Goal: Navigation & Orientation: Find specific page/section

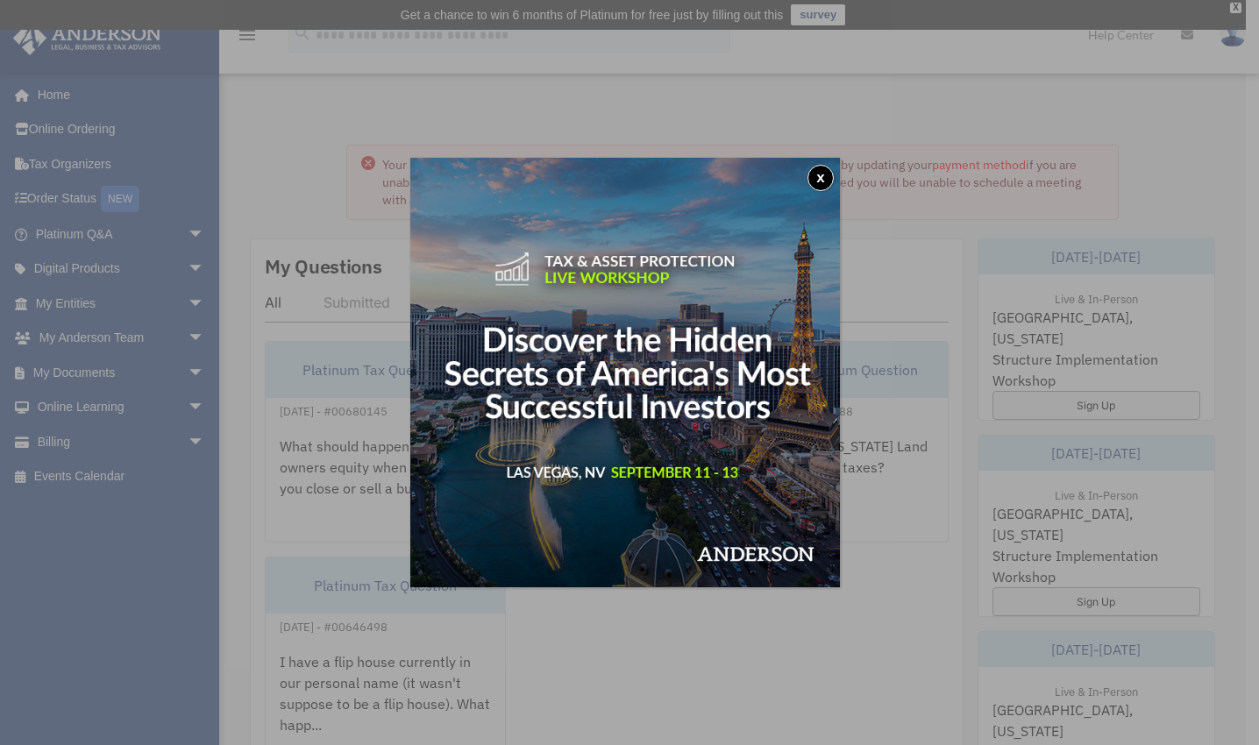
click at [827, 182] on button "x" at bounding box center [821, 178] width 26 height 26
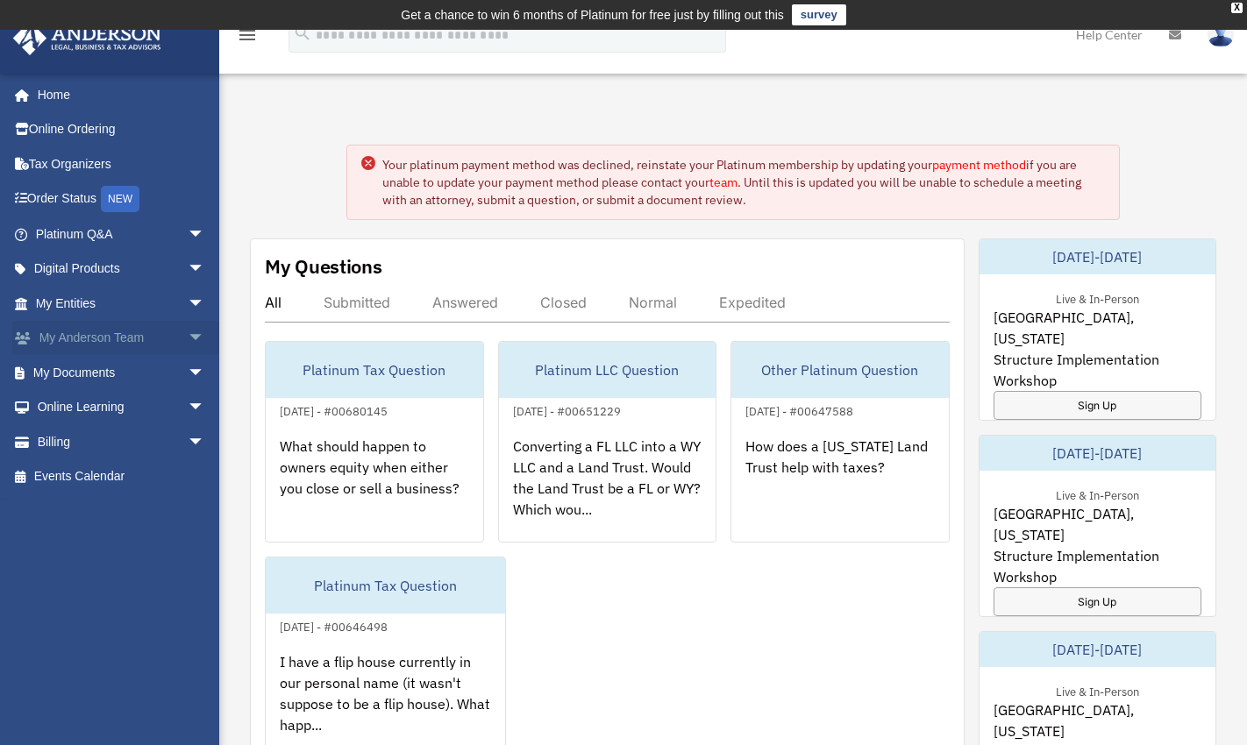
click at [117, 338] on link "My Anderson Team arrow_drop_down" at bounding box center [121, 338] width 219 height 35
click at [188, 330] on span "arrow_drop_down" at bounding box center [205, 339] width 35 height 36
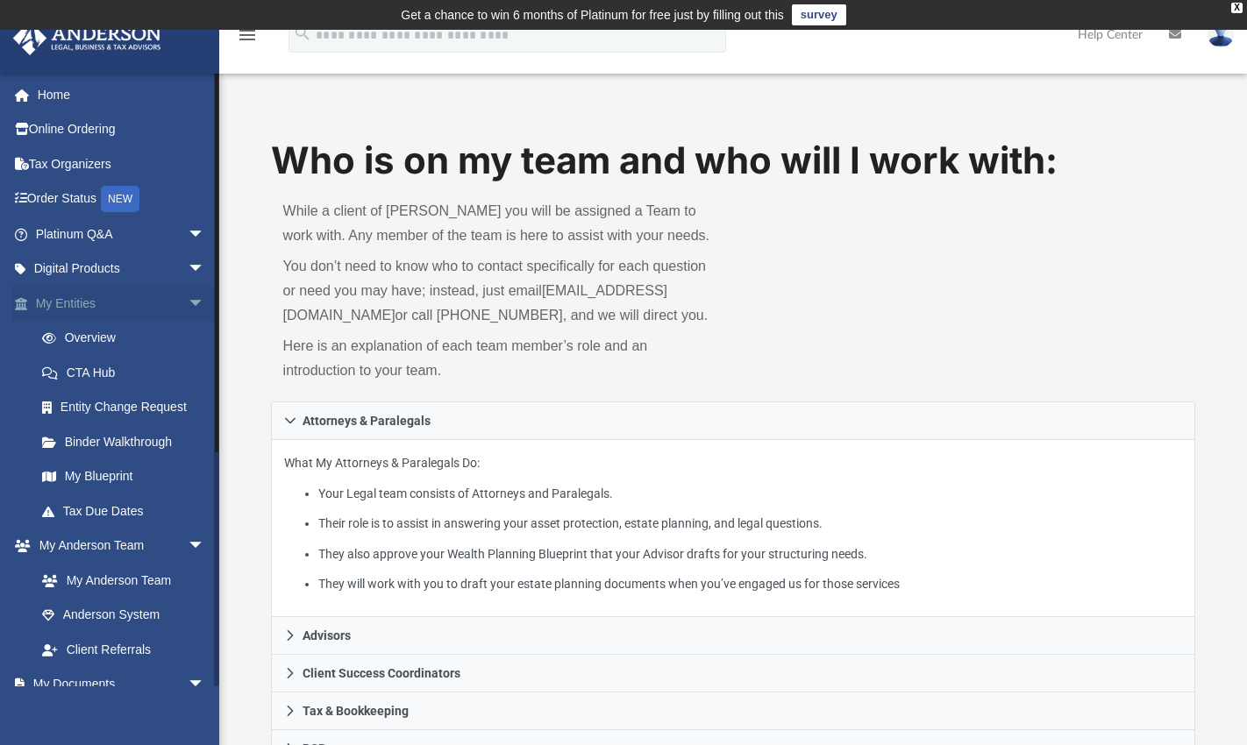
click at [188, 295] on span "arrow_drop_down" at bounding box center [205, 304] width 35 height 36
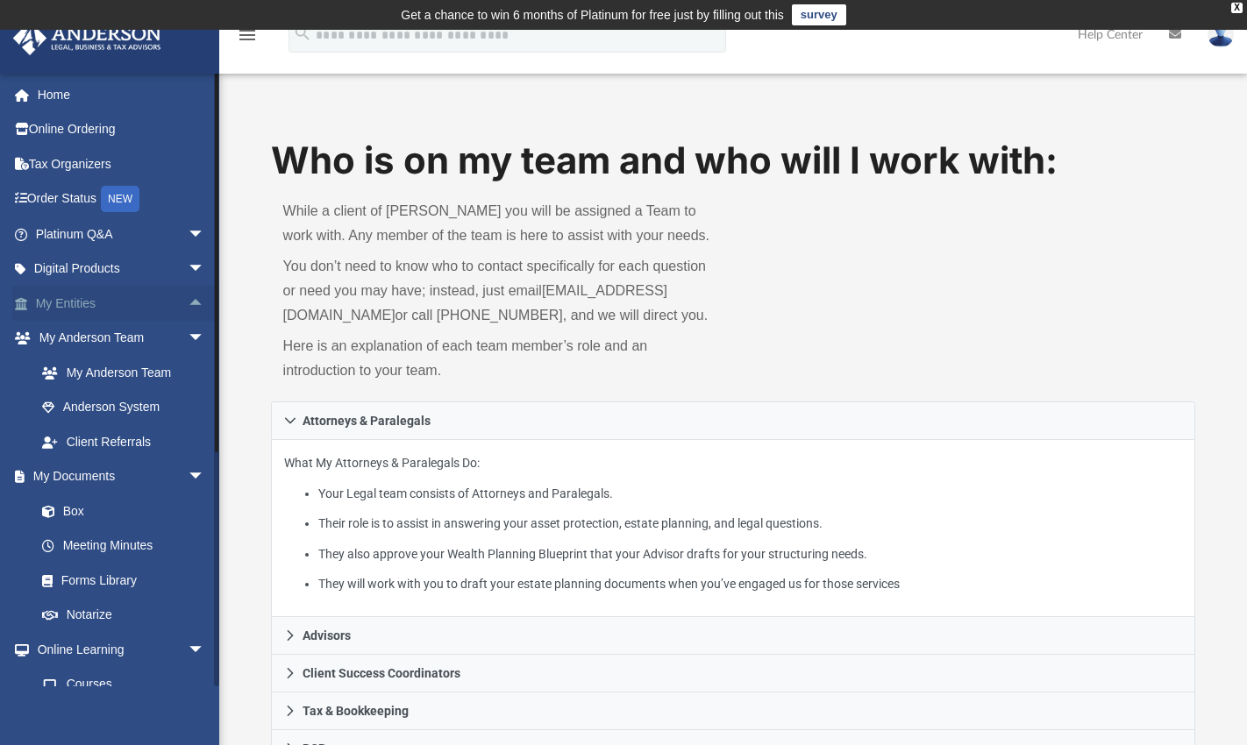
click at [188, 299] on span "arrow_drop_up" at bounding box center [205, 304] width 35 height 36
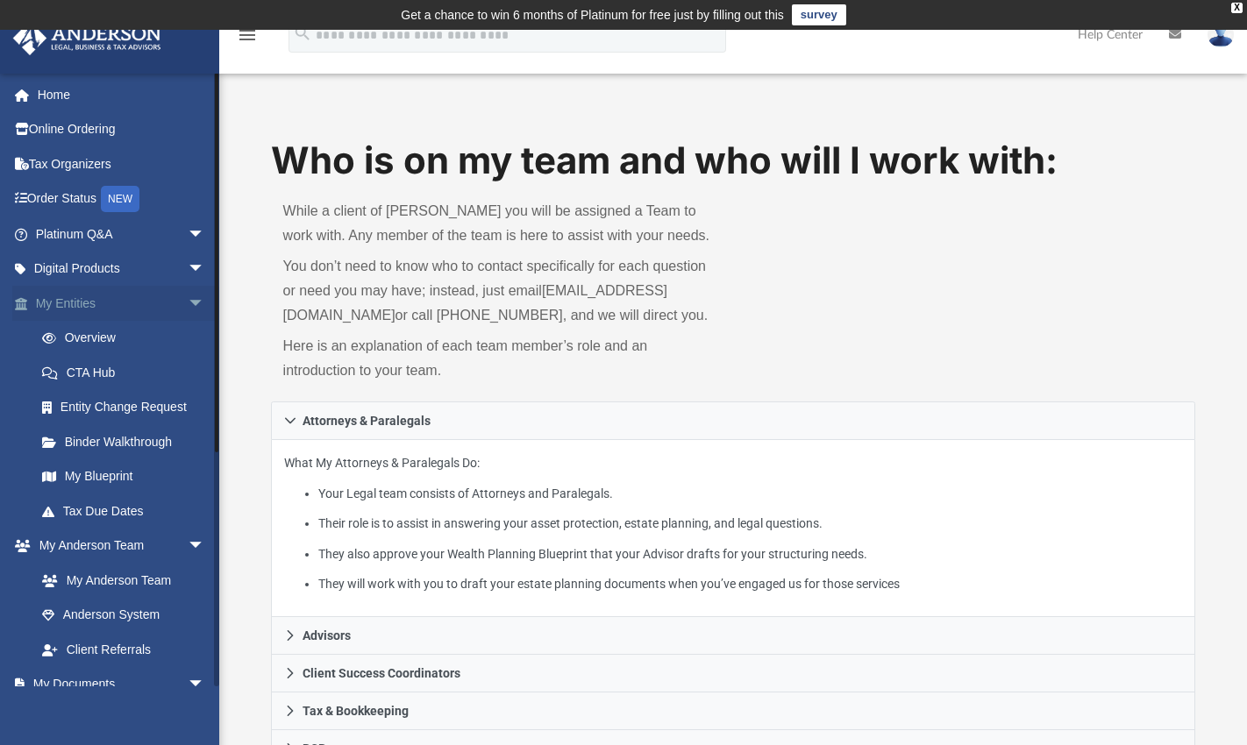
click at [188, 299] on span "arrow_drop_down" at bounding box center [205, 304] width 35 height 36
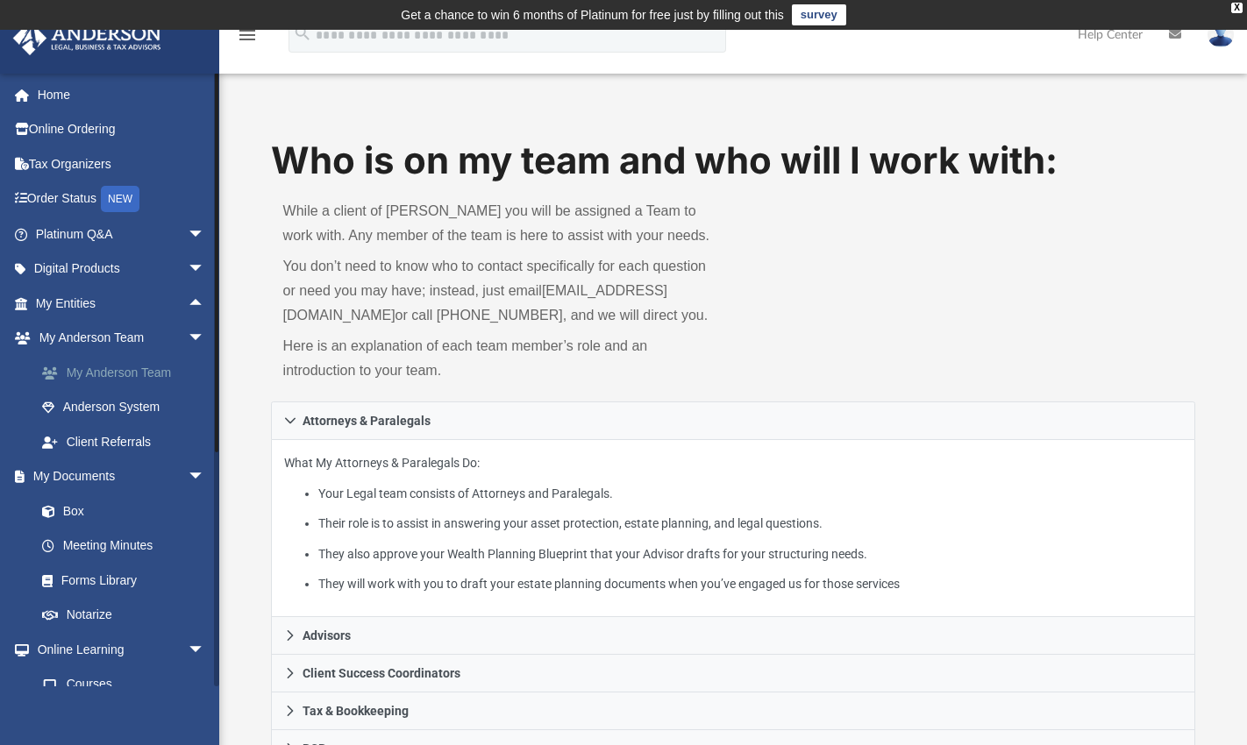
click at [157, 372] on link "My Anderson Team" at bounding box center [128, 372] width 207 height 35
click at [136, 368] on link "My Anderson Team" at bounding box center [128, 372] width 207 height 35
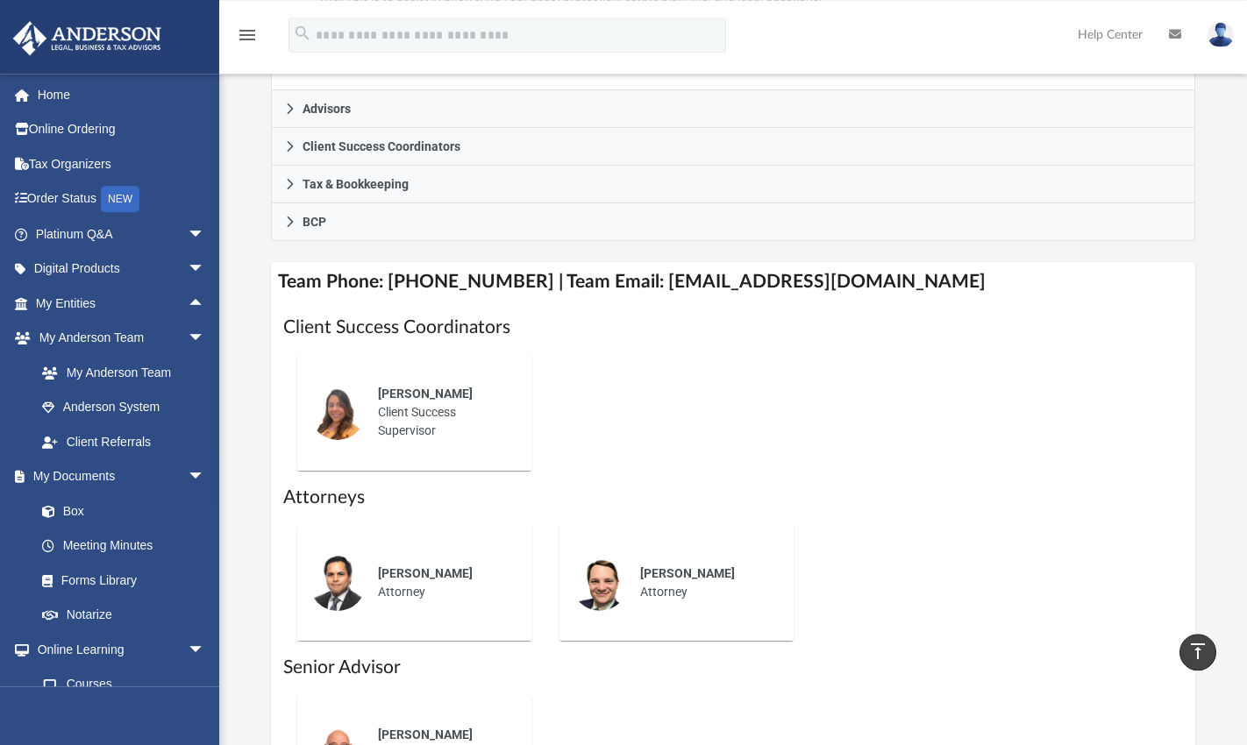
scroll to position [456, 0]
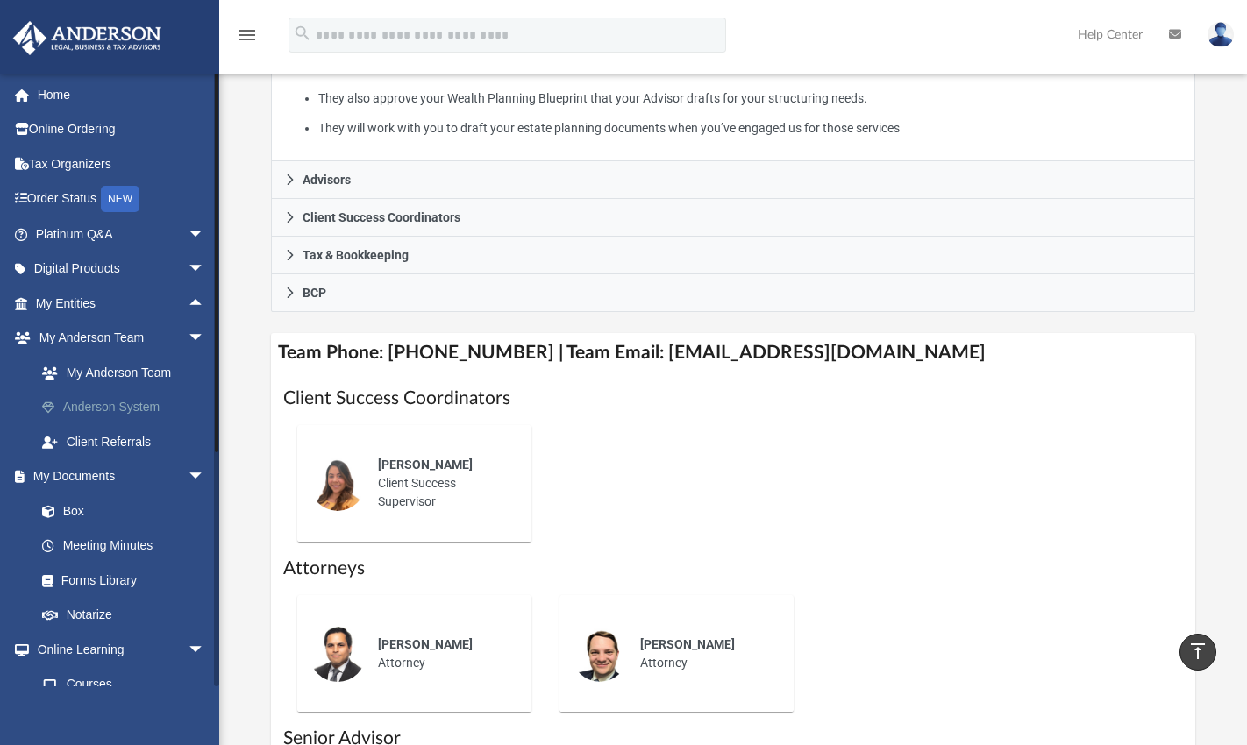
click at [132, 405] on link "Anderson System" at bounding box center [128, 407] width 207 height 35
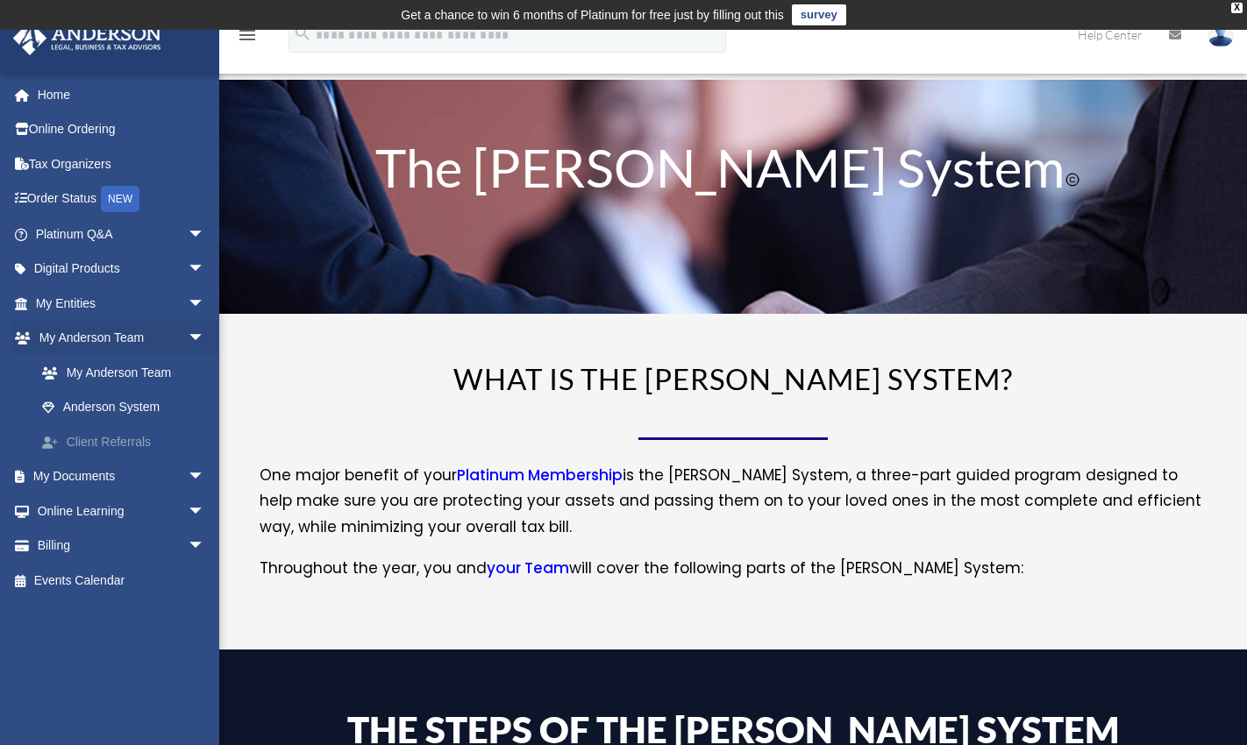
click at [120, 437] on link "Client Referrals" at bounding box center [128, 441] width 207 height 35
click at [120, 373] on link "My Anderson Team" at bounding box center [128, 372] width 207 height 35
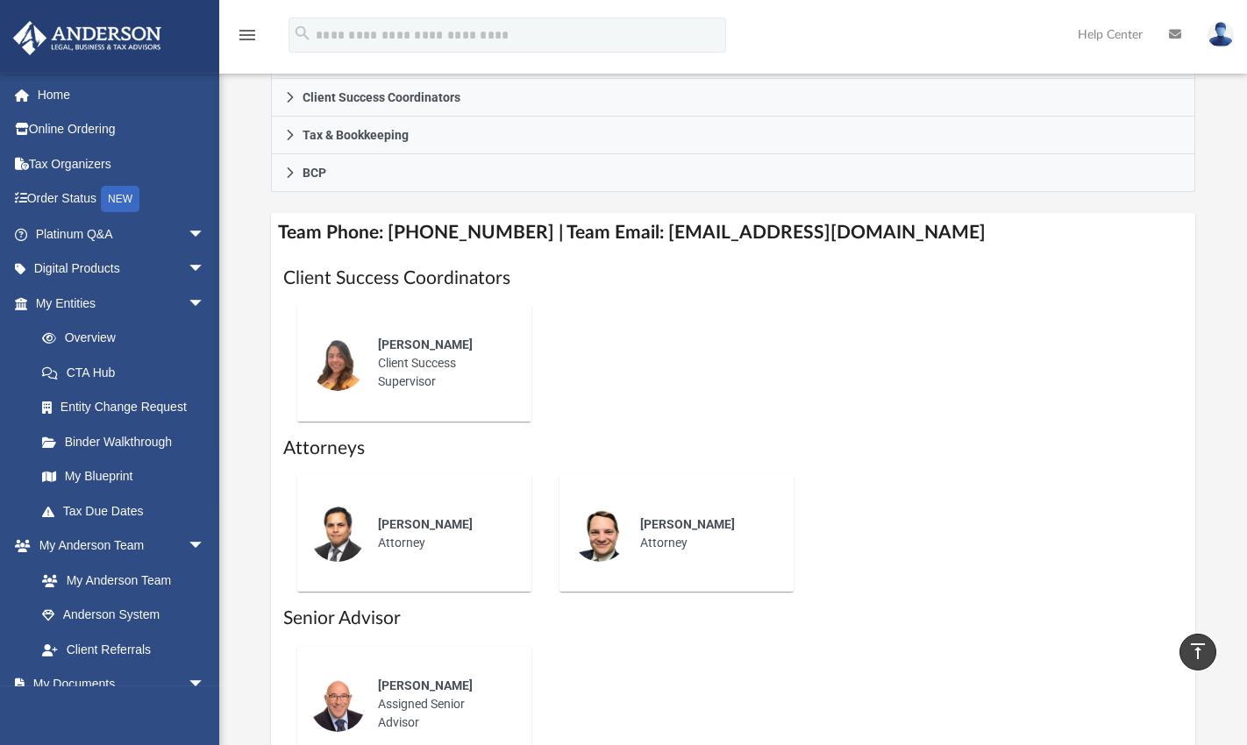
scroll to position [608, 0]
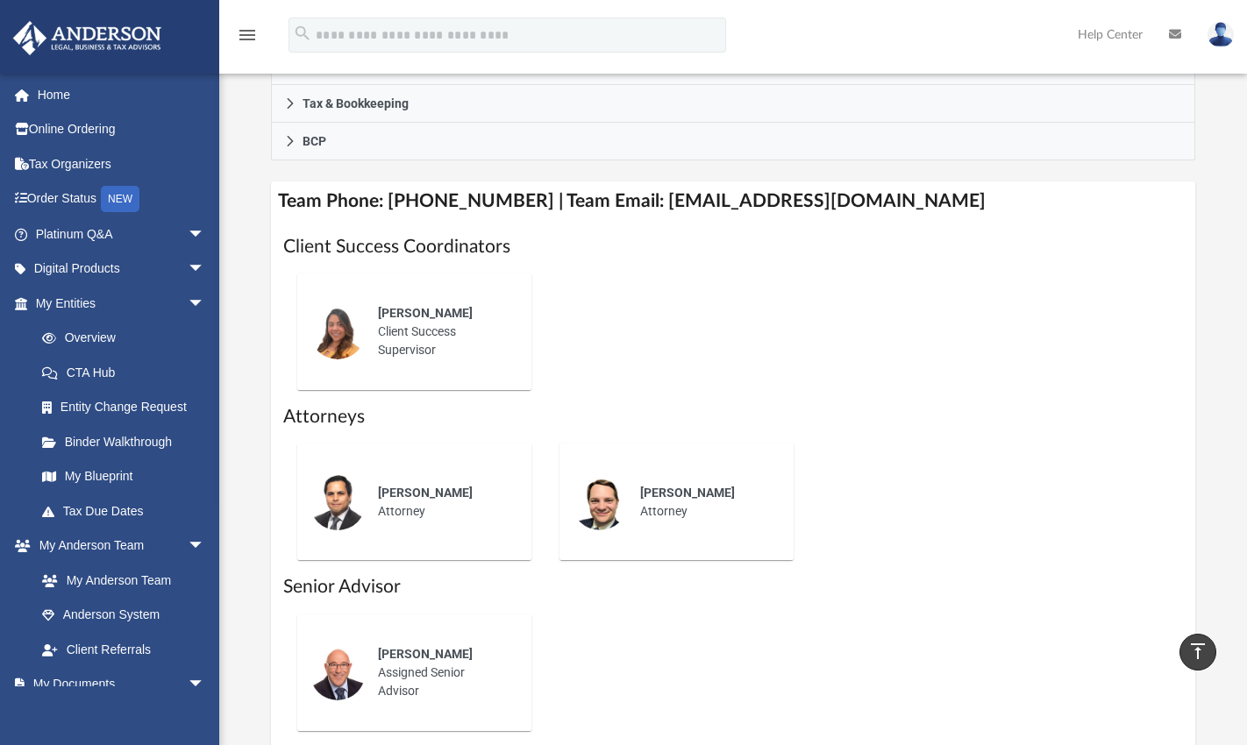
click at [583, 221] on h4 "Team Phone: (725) 208-3141 | Team Email: myteam@andersonadvisors.com" at bounding box center [733, 201] width 925 height 39
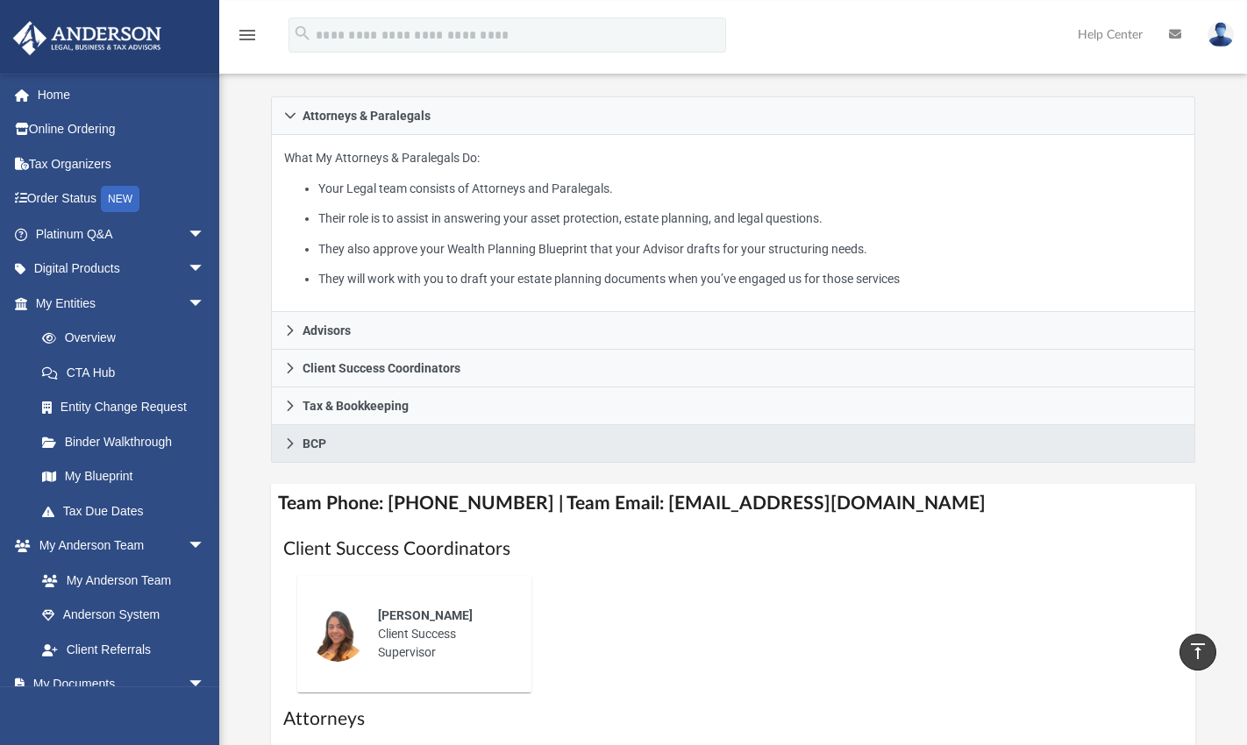
scroll to position [303, 0]
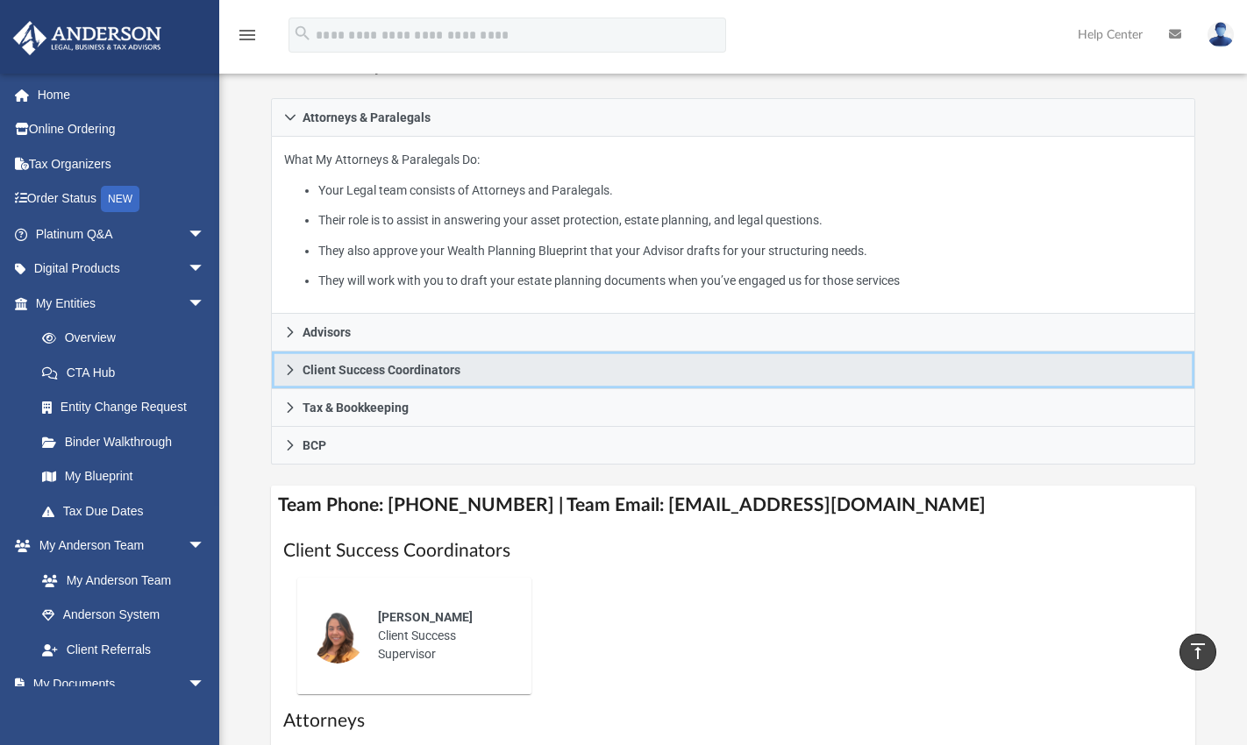
click at [287, 375] on icon at bounding box center [290, 370] width 6 height 11
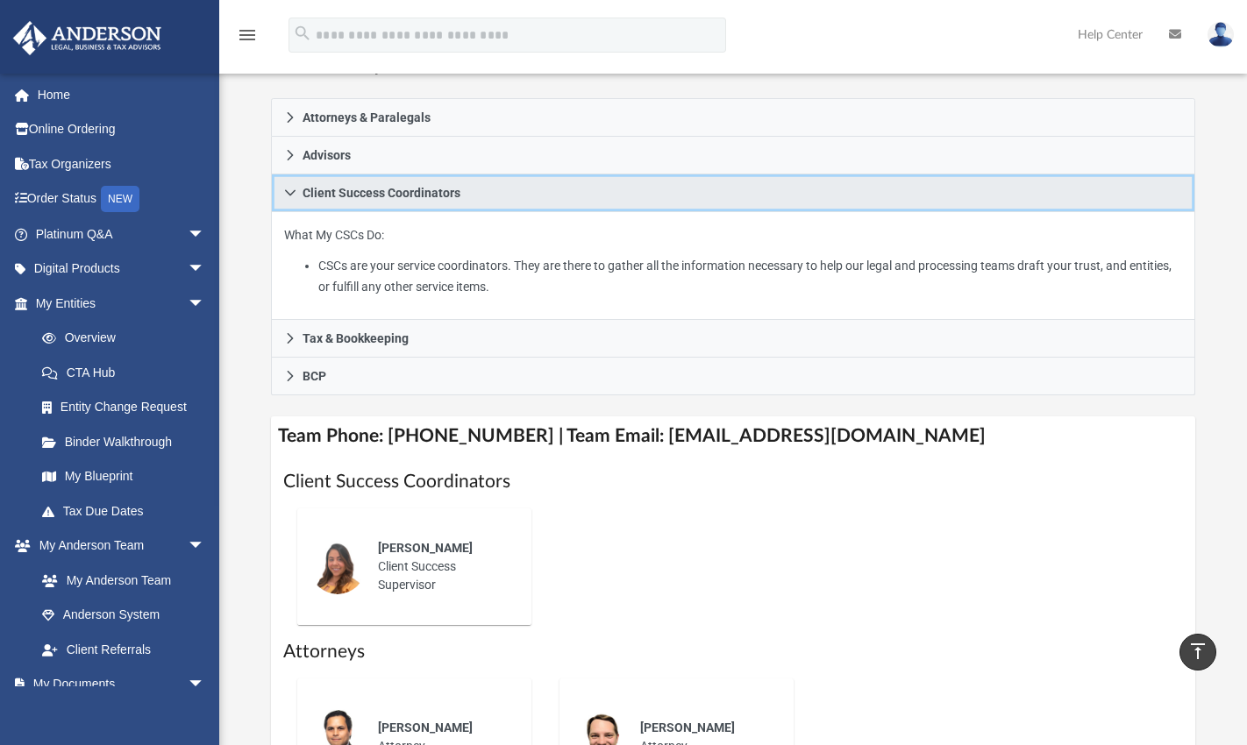
click at [282, 212] on link "Client Success Coordinators" at bounding box center [733, 193] width 925 height 38
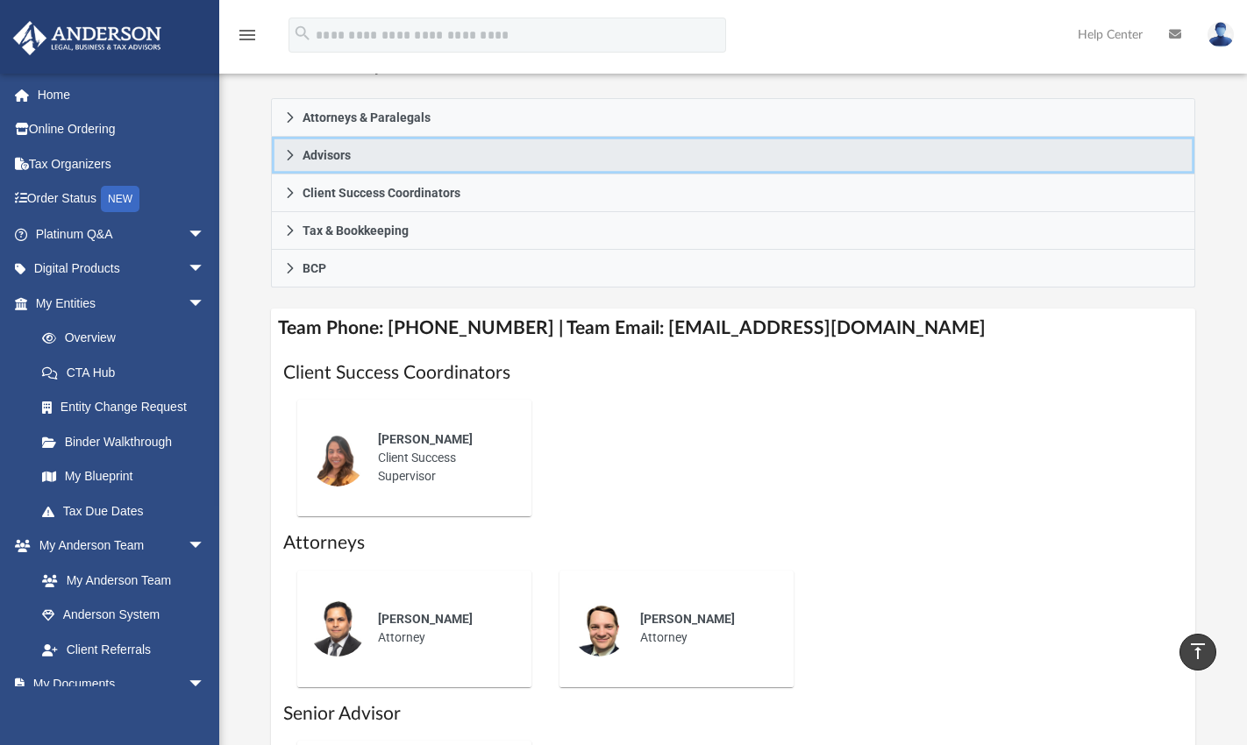
click at [286, 161] on icon at bounding box center [290, 155] width 12 height 12
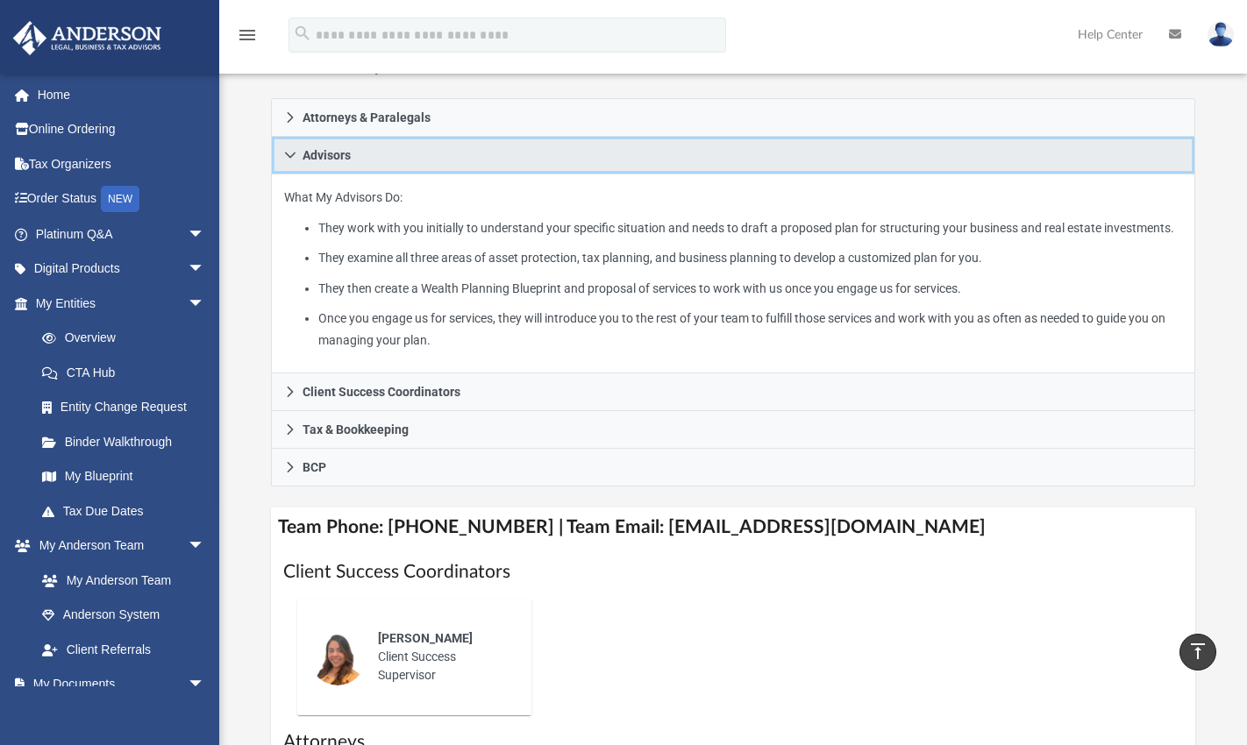
click at [286, 161] on icon at bounding box center [290, 155] width 12 height 12
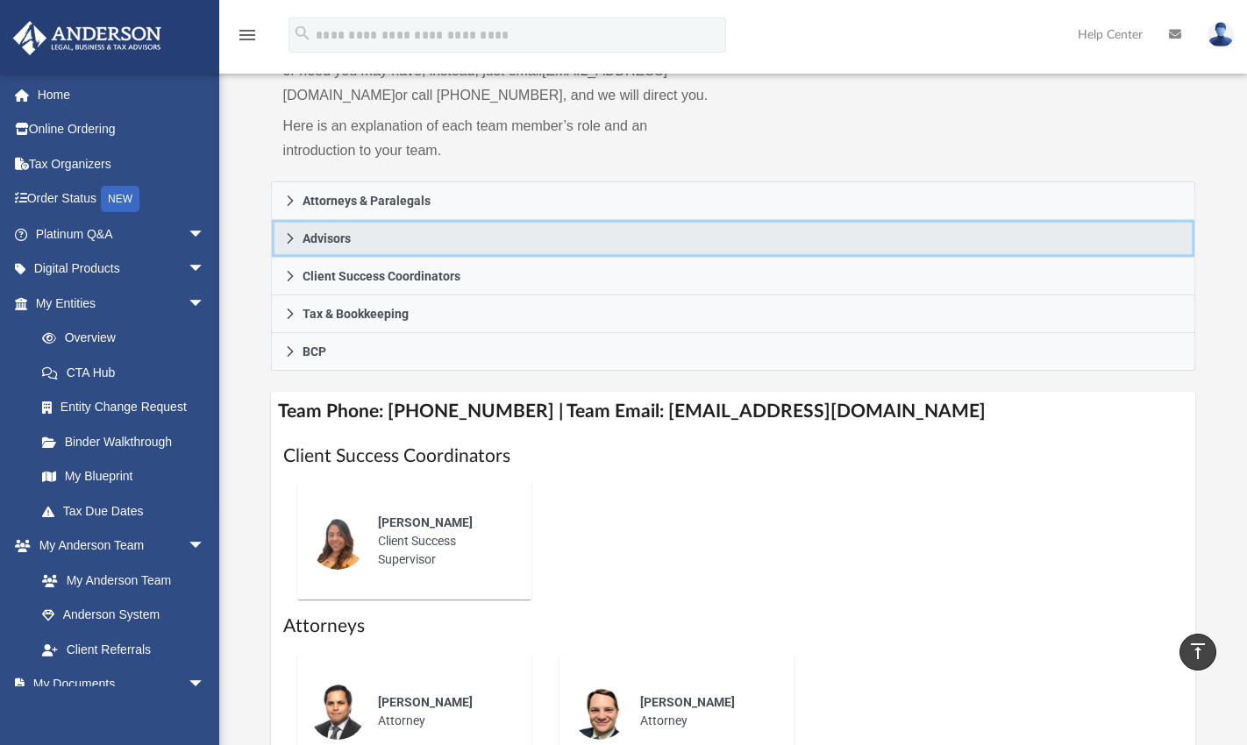
scroll to position [0, 0]
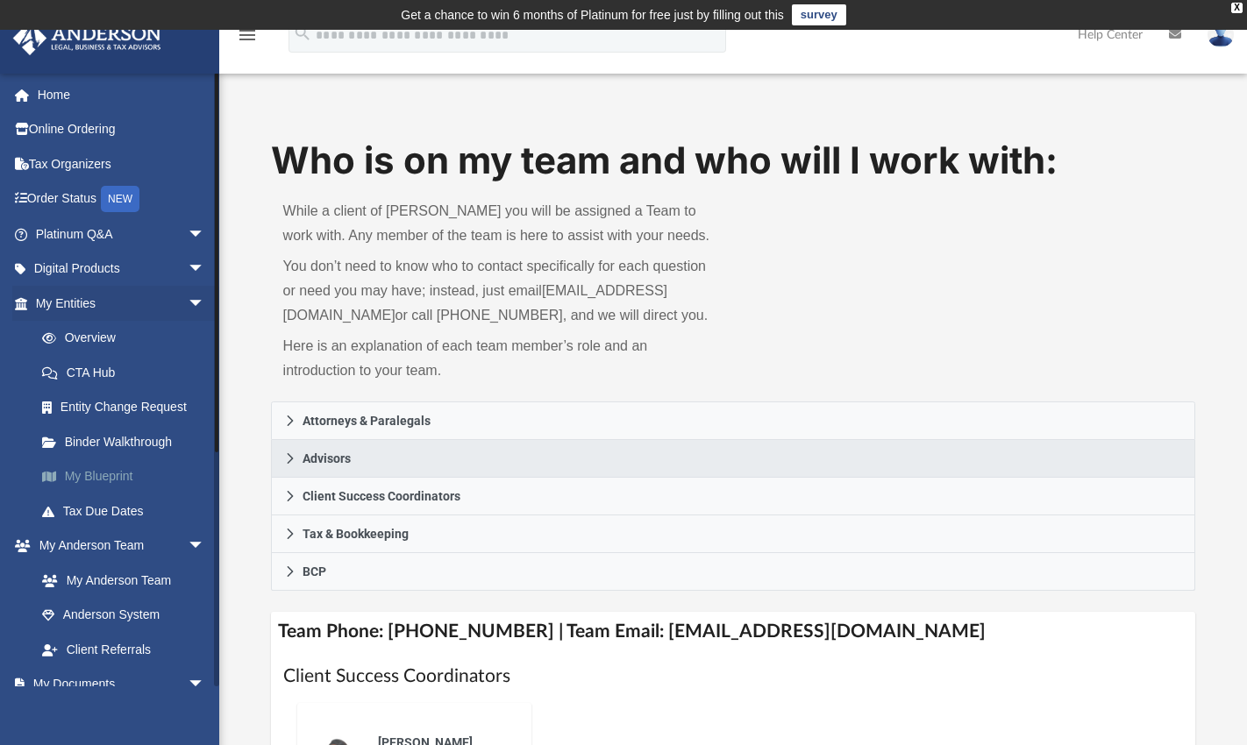
click at [178, 487] on link "My Blueprint" at bounding box center [128, 476] width 207 height 35
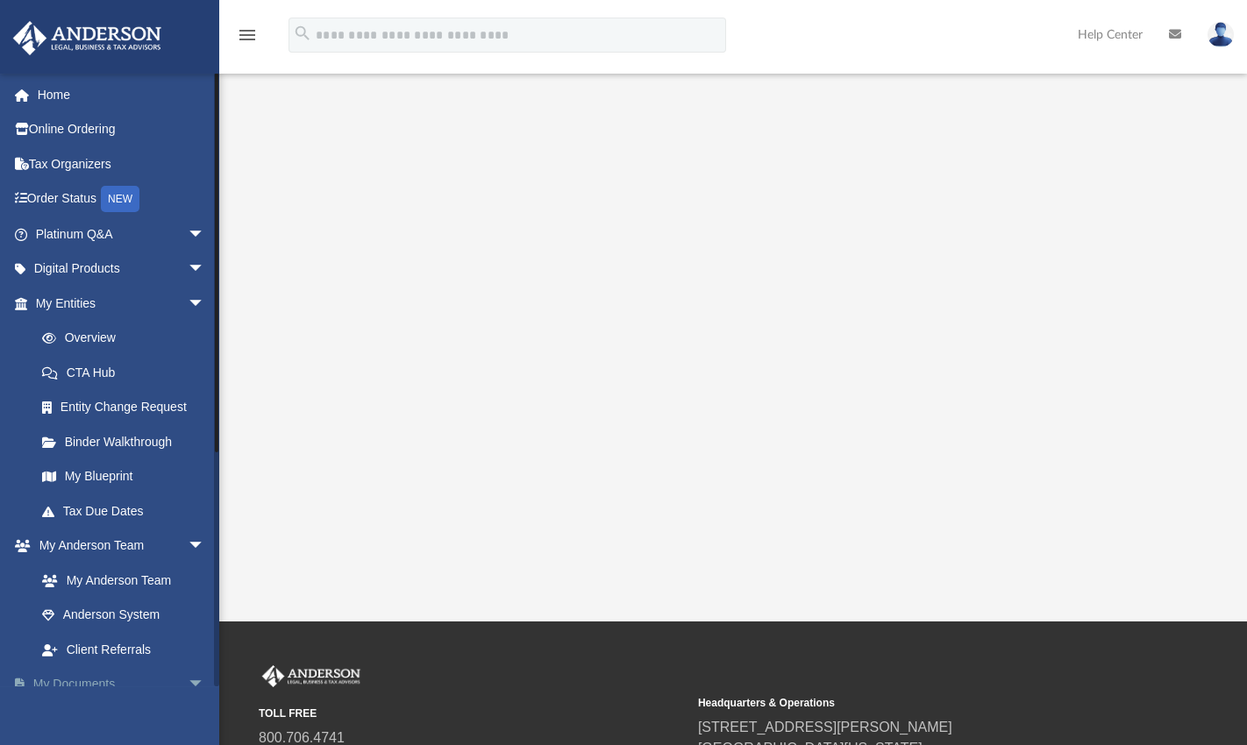
scroll to position [303, 0]
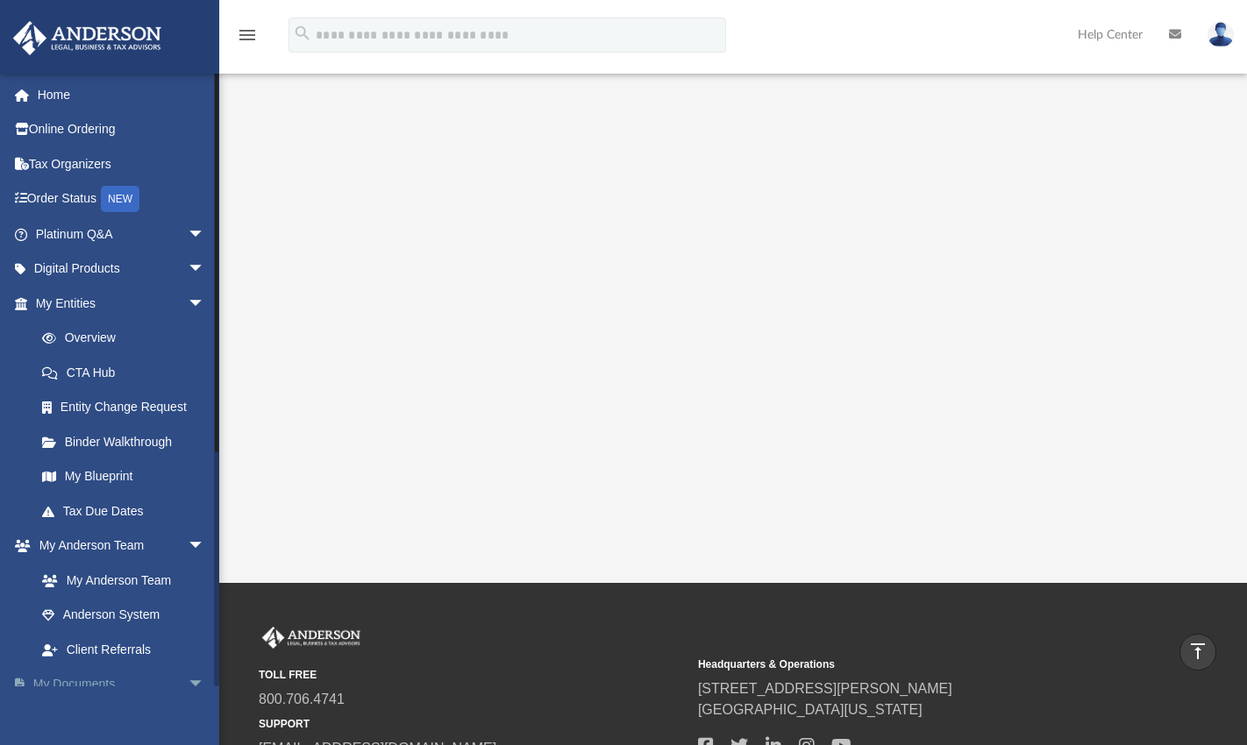
click at [189, 679] on span "arrow_drop_down" at bounding box center [205, 685] width 35 height 36
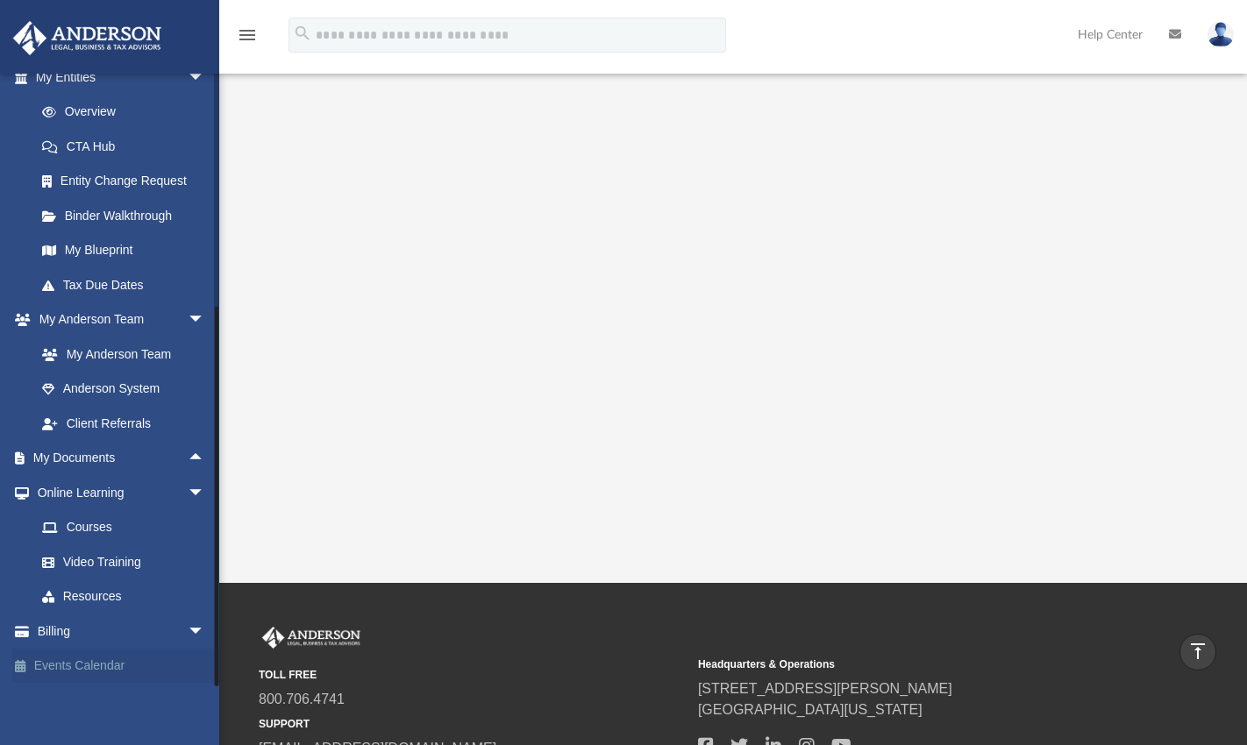
drag, startPoint x: 215, startPoint y: 511, endPoint x: 210, endPoint y: 654, distance: 143.0
click at [210, 654] on div "admin@fuliv.com Sign Out admin@fuliv.com Home Online Ordering Tax Organizers Or…" at bounding box center [109, 380] width 219 height 614
drag, startPoint x: 213, startPoint y: 648, endPoint x: 217, endPoint y: 702, distance: 54.5
click at [217, 687] on div "admin@fuliv.com Sign Out admin@fuliv.com Home Online Ordering Tax Organizers Or…" at bounding box center [115, 380] width 231 height 614
click at [216, 559] on div at bounding box center [217, 497] width 4 height 380
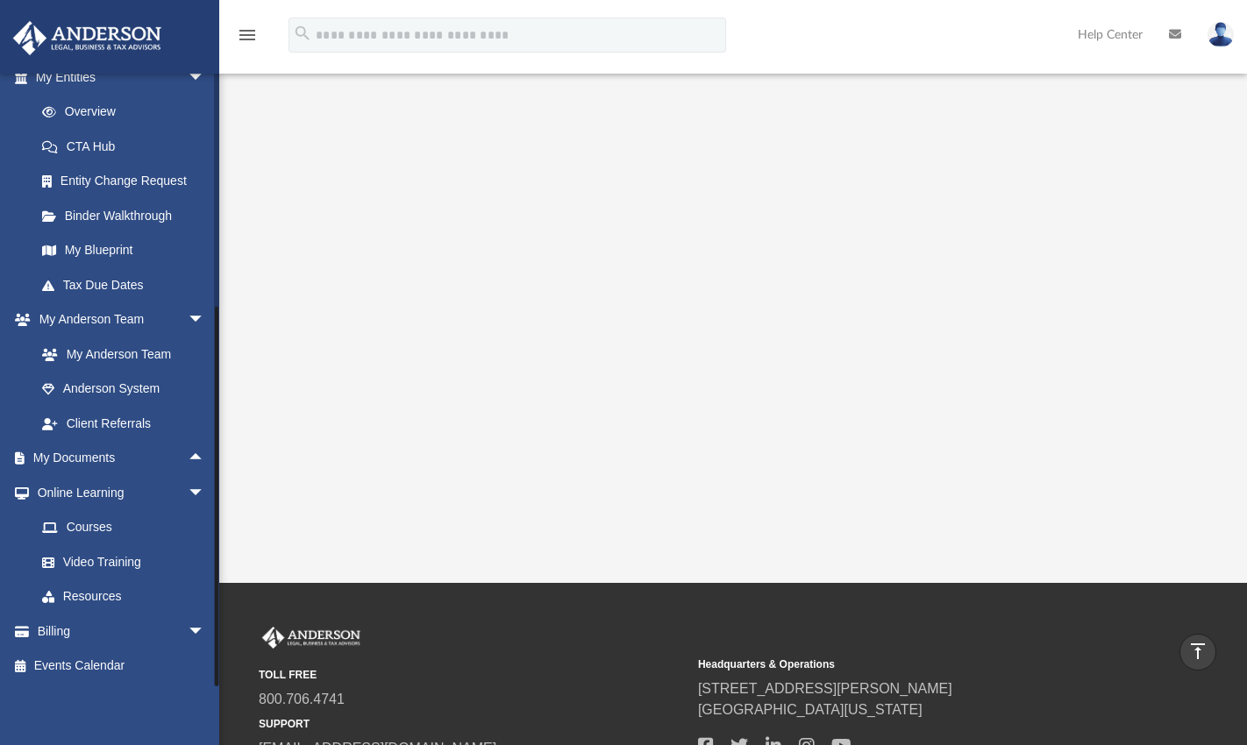
click at [217, 548] on div at bounding box center [217, 497] width 4 height 380
click at [193, 545] on link "Video Training" at bounding box center [128, 562] width 207 height 35
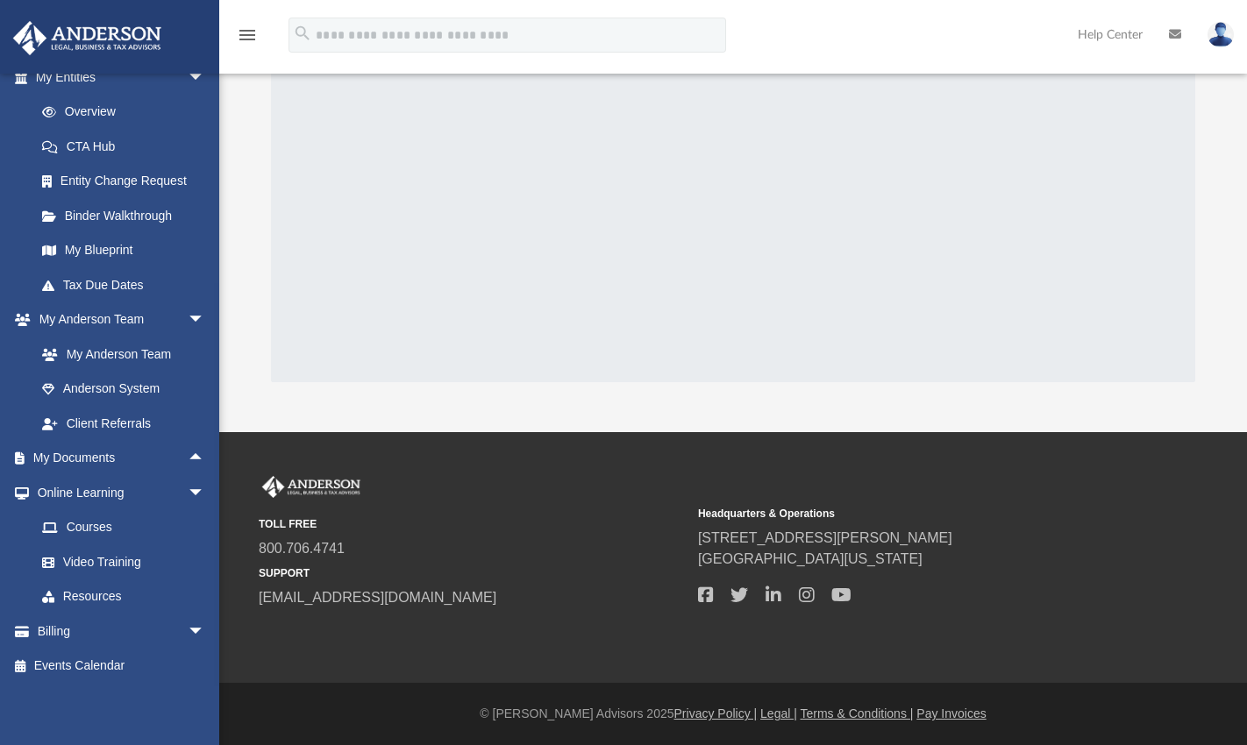
click at [101, 27] on img at bounding box center [87, 38] width 159 height 34
click at [157, 3] on link at bounding box center [109, 36] width 220 height 75
click at [295, 641] on div "TOLL FREE 800.706.4741 SUPPORT info@andersonadvisors.com Headquarters & Operati…" at bounding box center [623, 558] width 1247 height 252
